Goal: Register for event/course

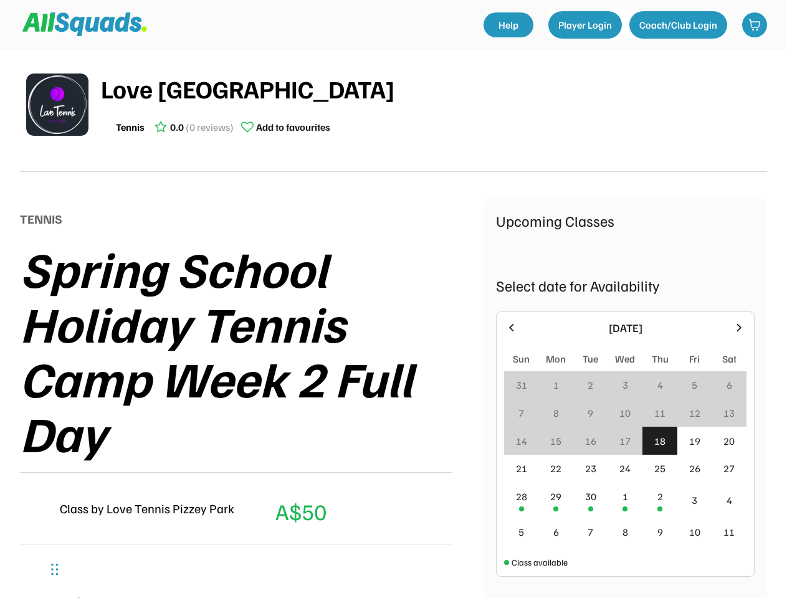
click at [393, 299] on div "Spring School Holiday Tennis Camp Week 2 Full Day" at bounding box center [252, 350] width 464 height 219
click at [393, 318] on div "Spring School Holiday Tennis Camp Week 2 Full Day" at bounding box center [252, 350] width 464 height 219
click at [393, 324] on div "Spring School Holiday Tennis Camp Week 2 Full Day" at bounding box center [252, 350] width 464 height 219
click at [393, 111] on div "Love Tennis Pizzey Park Tennis 0.0 (0 reviews) Add to favourites" at bounding box center [434, 105] width 666 height 70
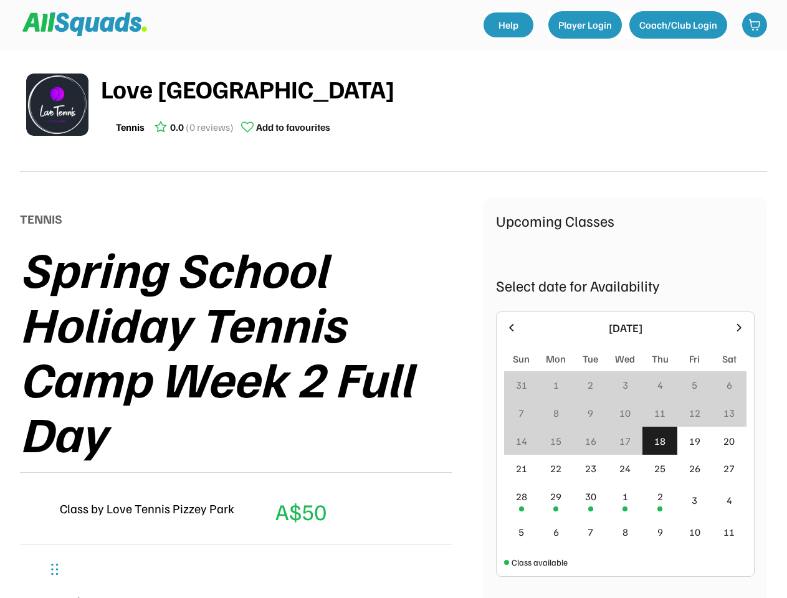
click at [57, 105] on img at bounding box center [57, 105] width 62 height 62
click at [434, 105] on div "Love [GEOGRAPHIC_DATA]" at bounding box center [434, 88] width 666 height 37
click at [434, 89] on div "Love [GEOGRAPHIC_DATA]" at bounding box center [434, 88] width 666 height 37
click at [434, 127] on div "Tennis 0.0 (0 reviews) Add to favourites" at bounding box center [434, 127] width 666 height 25
click at [130, 127] on div "Tennis" at bounding box center [130, 127] width 29 height 15
